Goal: Find specific page/section

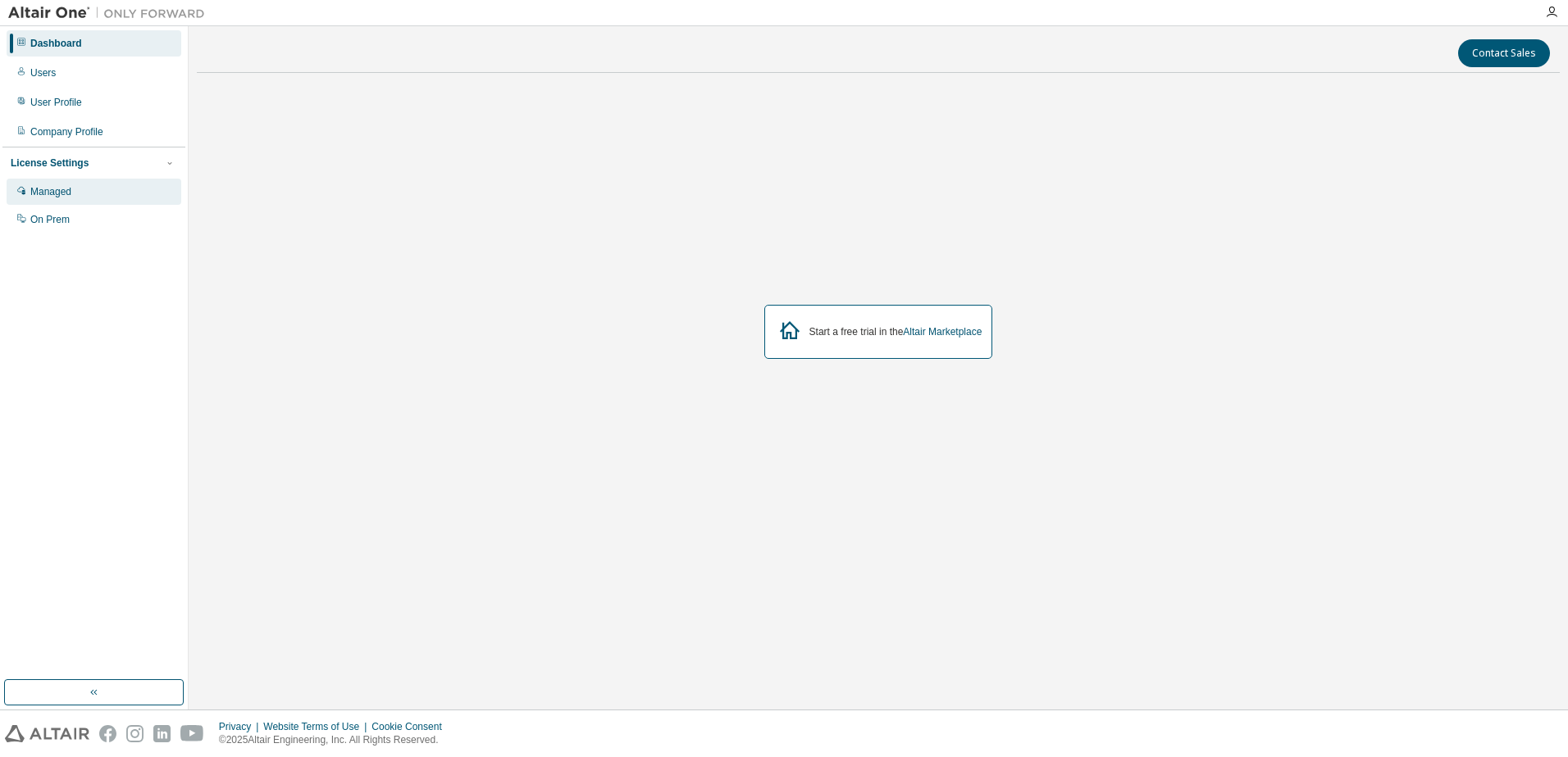
click at [74, 192] on div "Managed" at bounding box center [93, 192] width 175 height 27
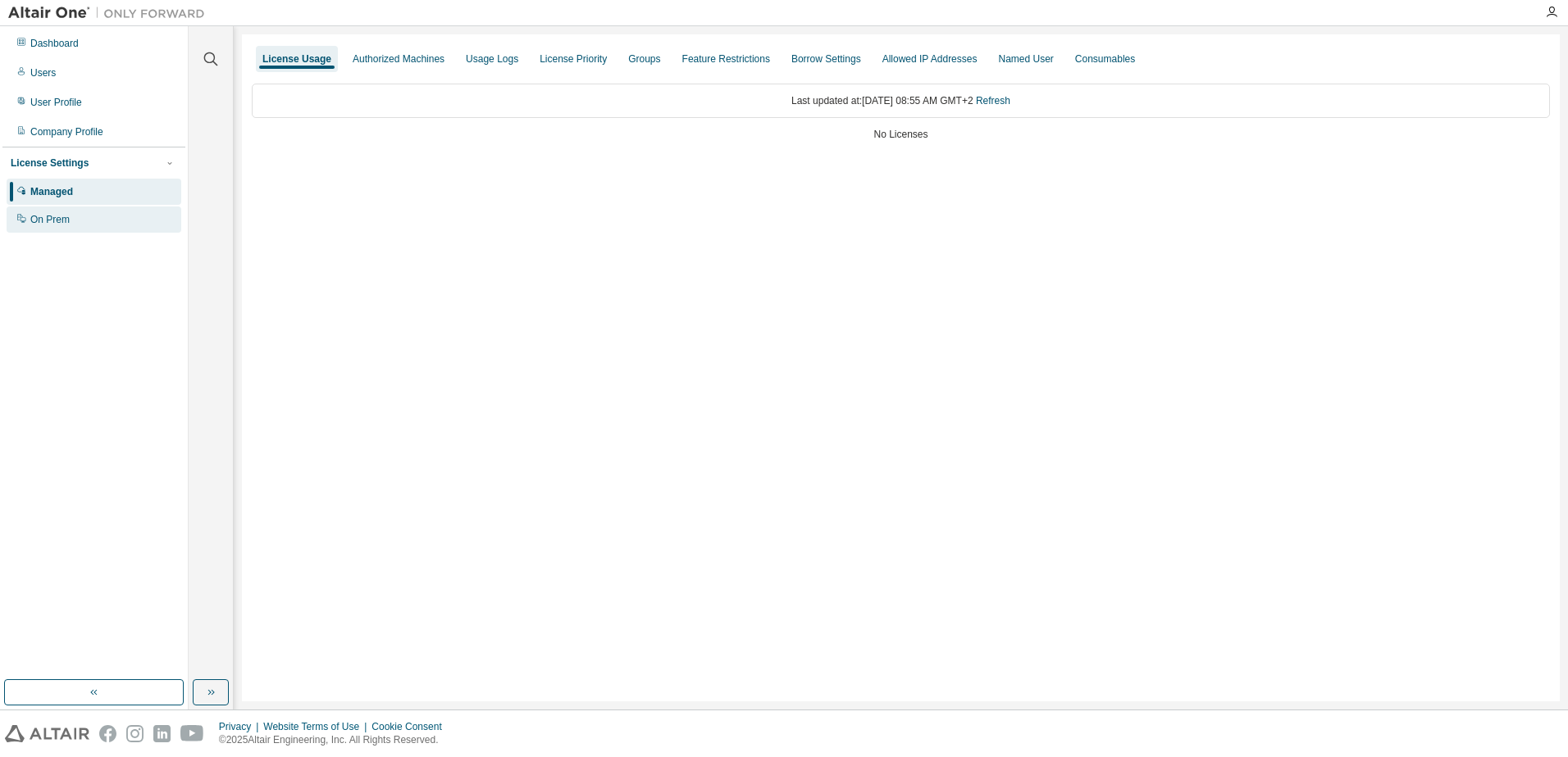
click at [54, 222] on div "On Prem" at bounding box center [50, 219] width 39 height 13
